Goal: Information Seeking & Learning: Compare options

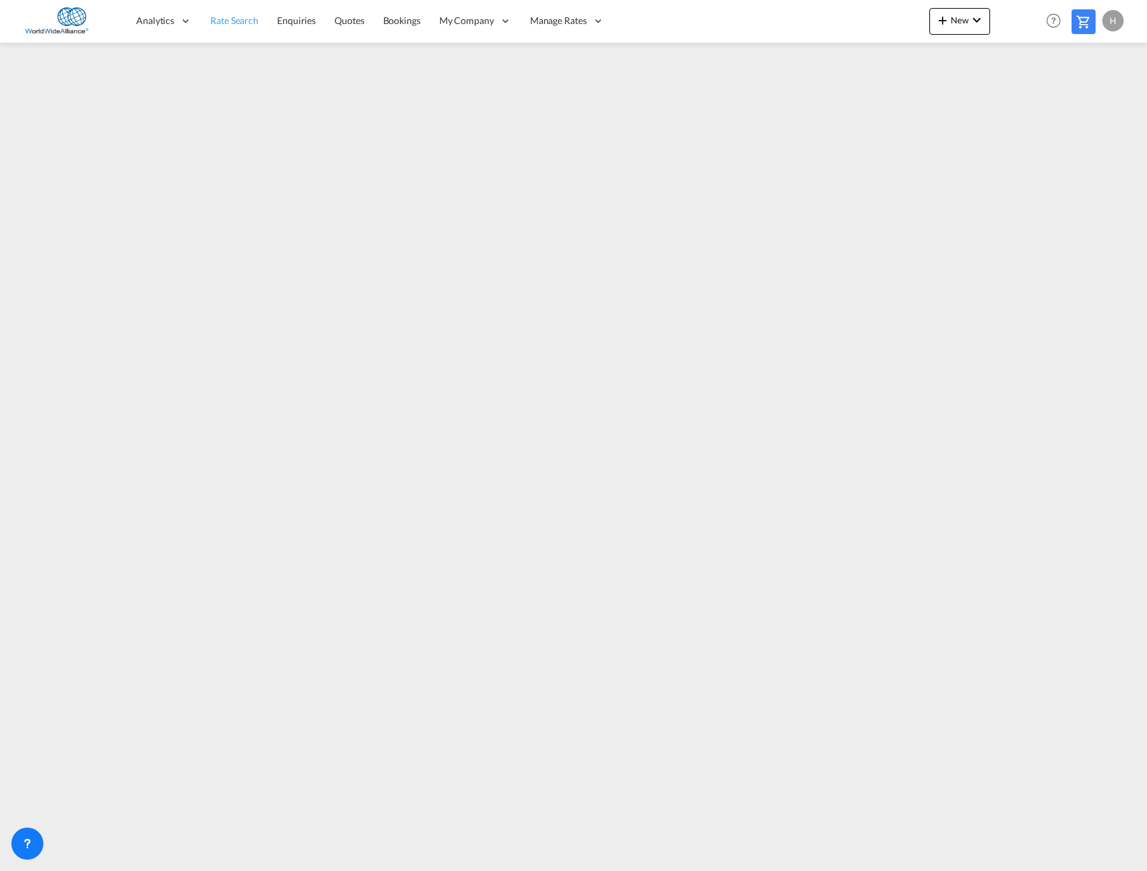
click at [244, 21] on span "Rate Search" at bounding box center [234, 20] width 48 height 11
click at [239, 25] on span "Rate Search" at bounding box center [234, 19] width 49 height 11
click at [561, 22] on span "Manage Rates" at bounding box center [559, 20] width 57 height 13
click at [553, 63] on span "My Rate Files" at bounding box center [559, 63] width 55 height 11
click at [222, 28] on link "Rate Search" at bounding box center [234, 20] width 67 height 43
